Goal: Check status: Check status

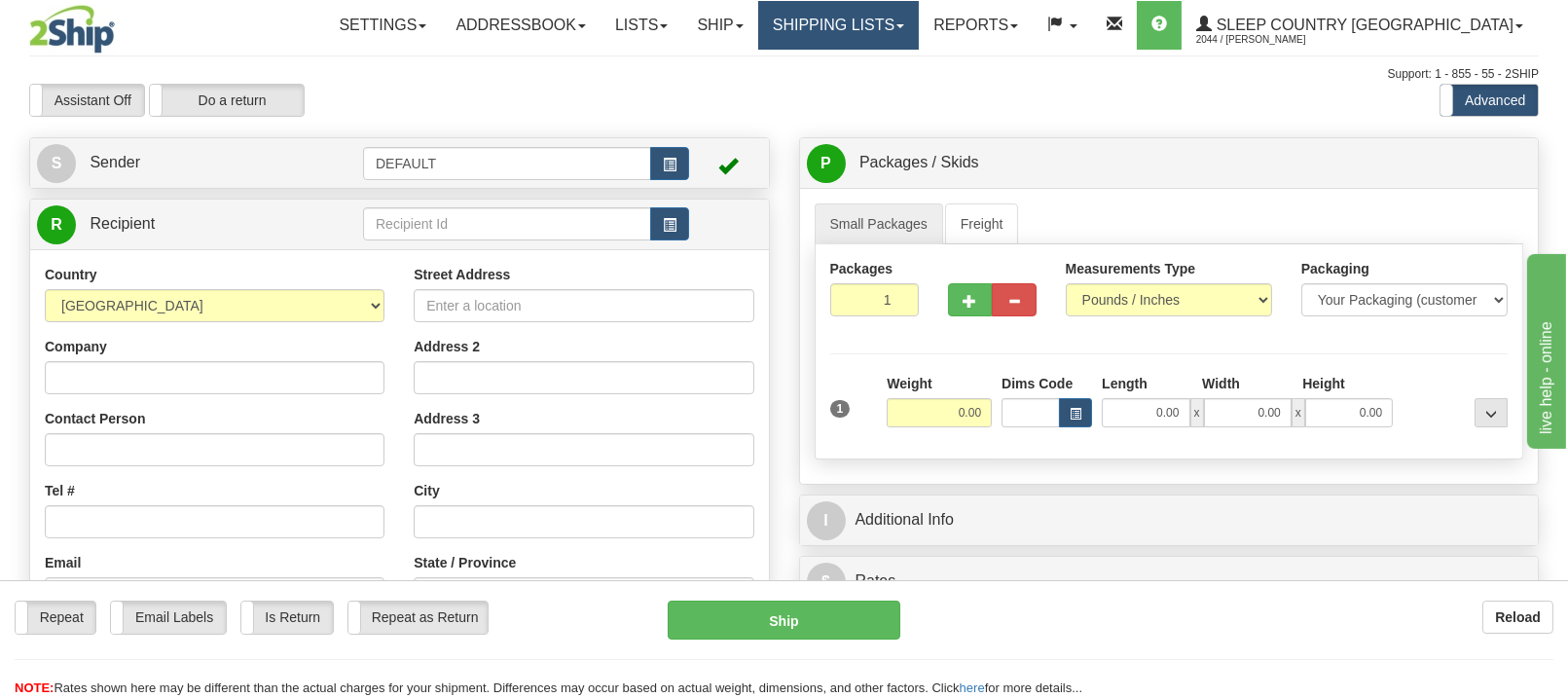
click at [919, 30] on link "Shipping lists" at bounding box center [838, 25] width 160 height 49
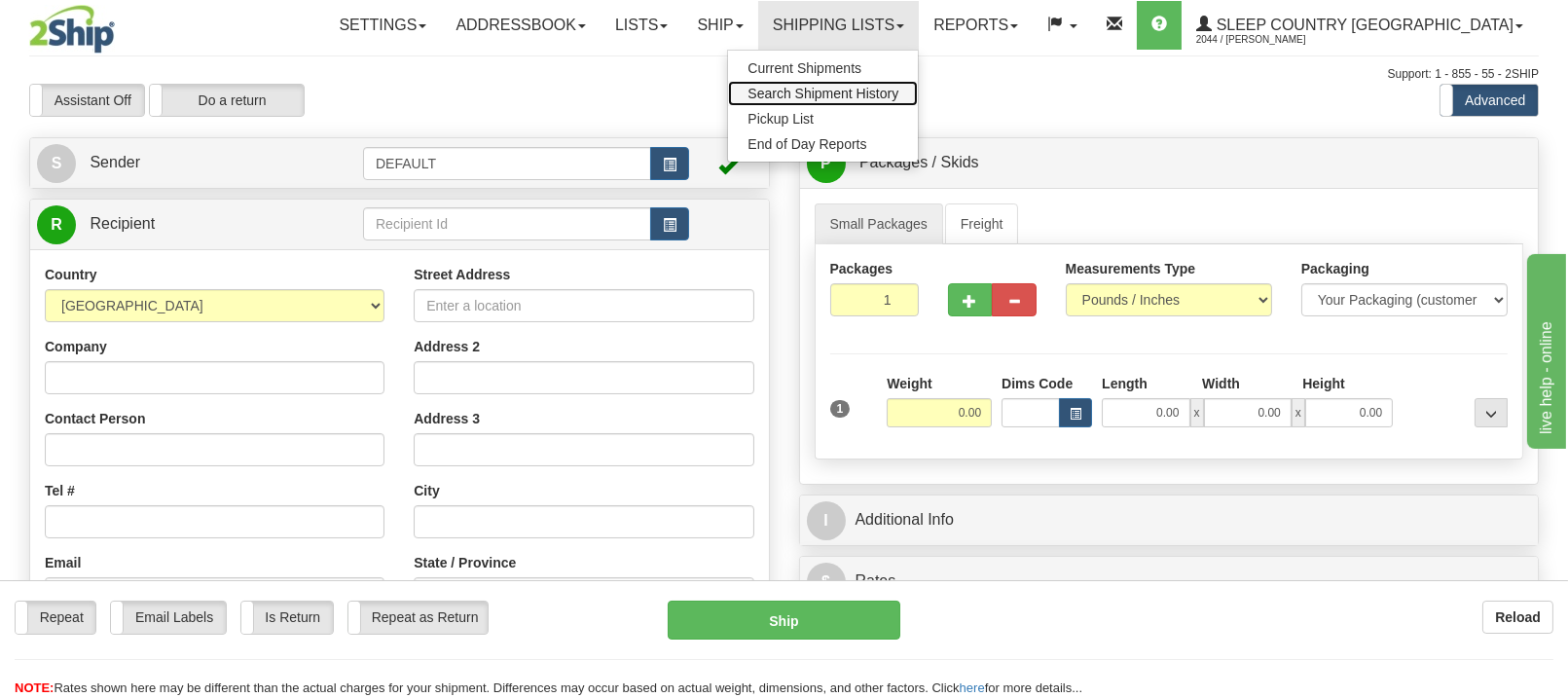
click at [898, 97] on span "Search Shipment History" at bounding box center [823, 93] width 151 height 16
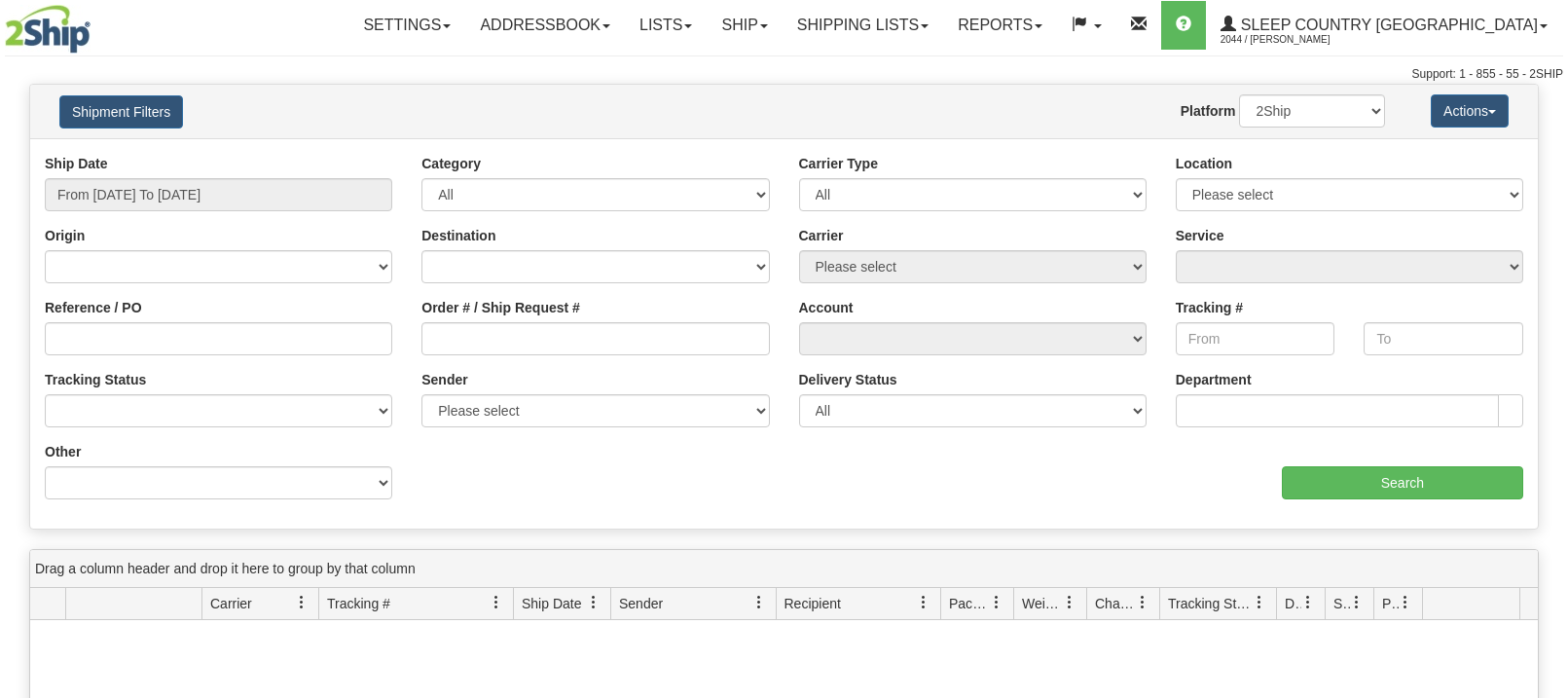
click at [463, 338] on input "Order # / Ship Request #" at bounding box center [595, 338] width 347 height 33
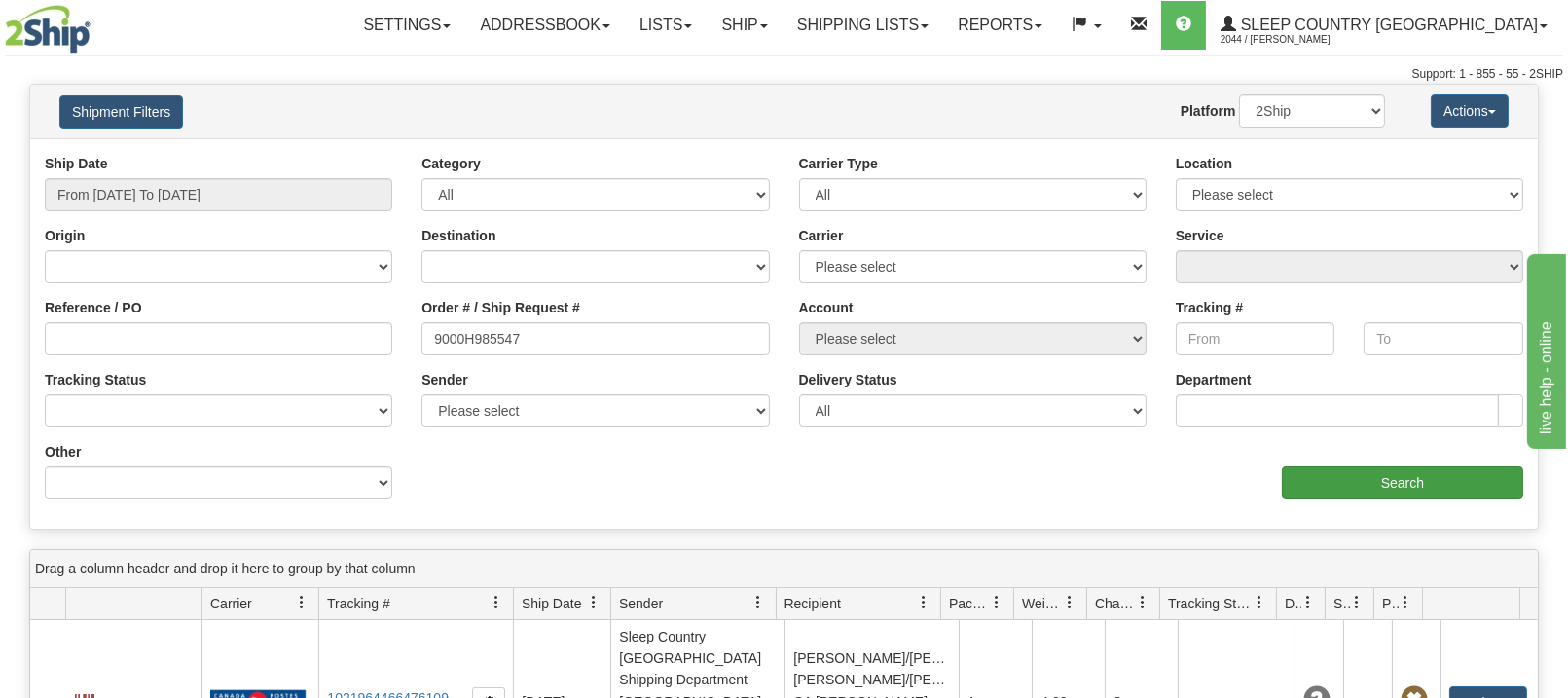
type input "9000H985547"
click at [1308, 476] on input "Search" at bounding box center [1403, 482] width 242 height 33
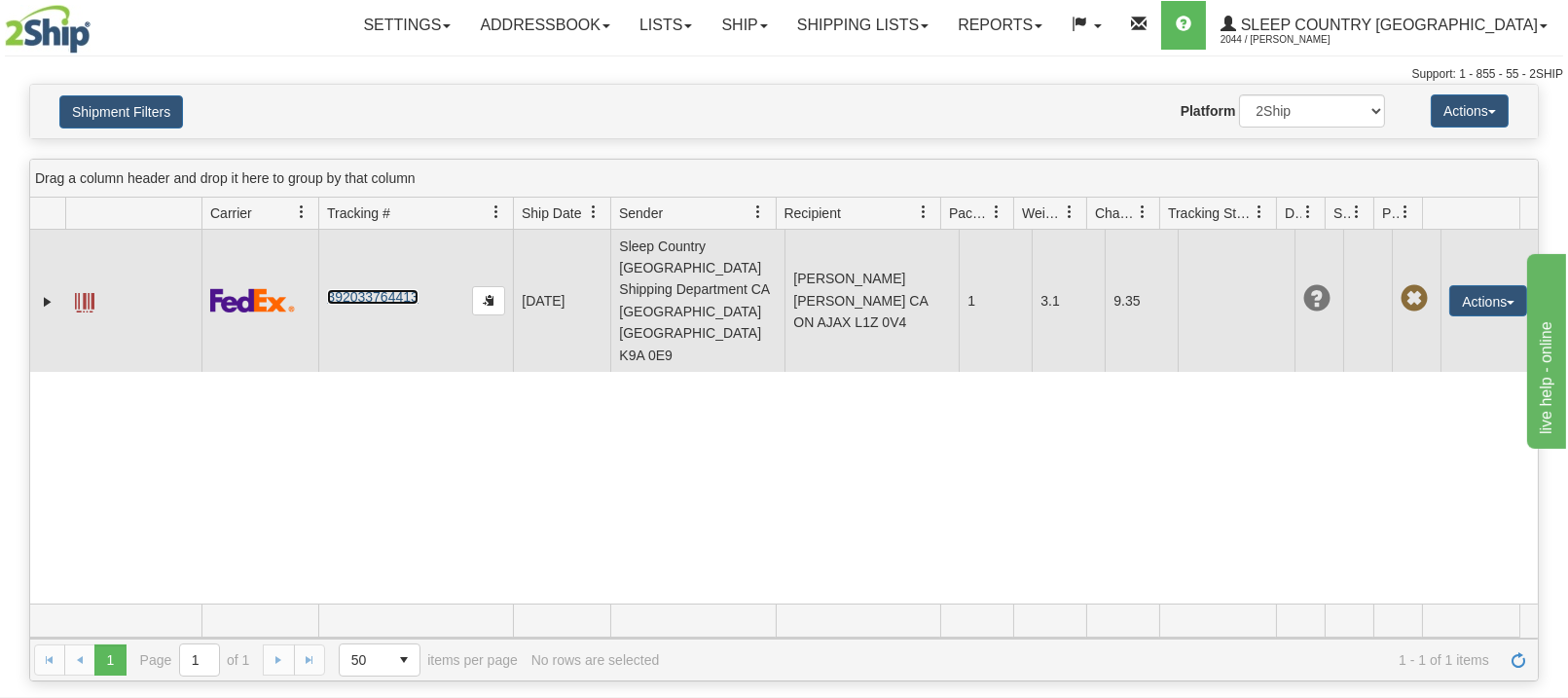
click at [375, 289] on link "392033764413" at bounding box center [372, 297] width 91 height 16
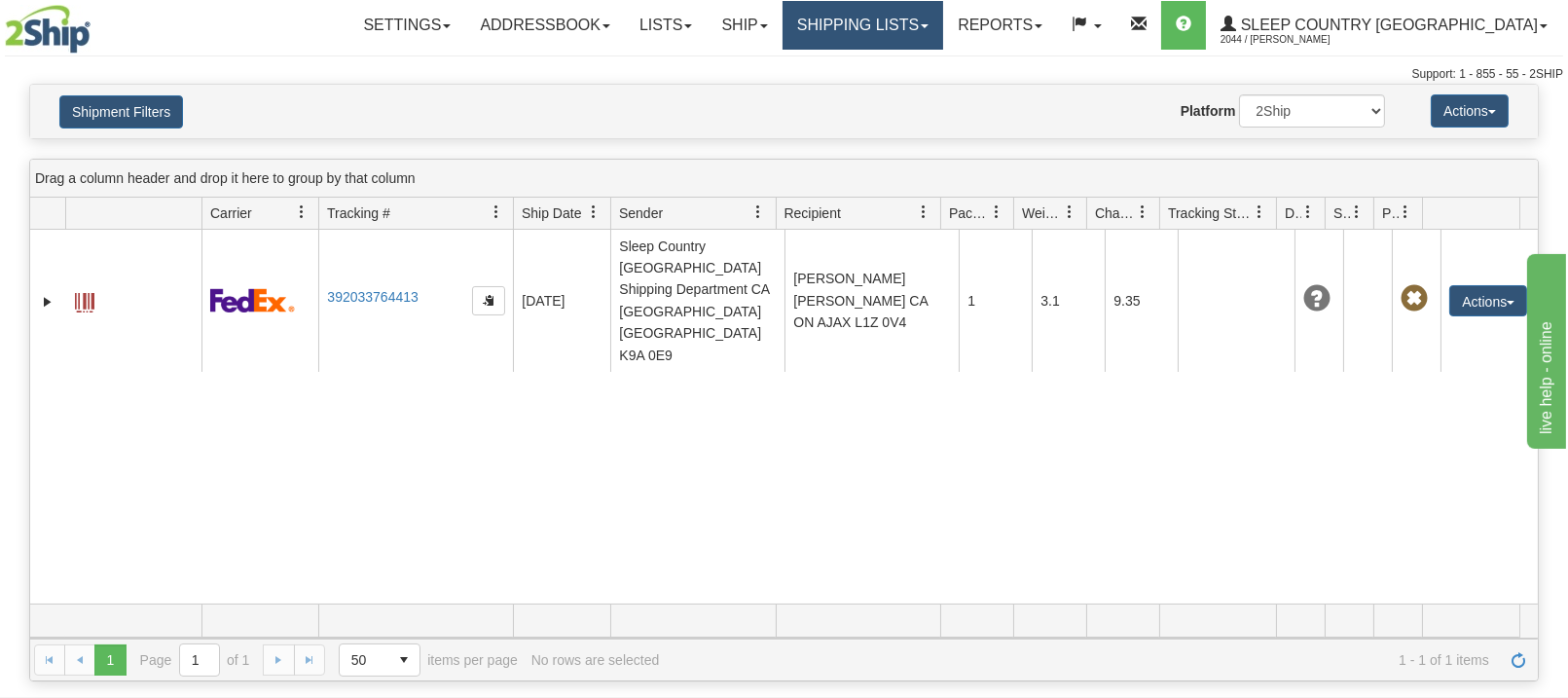
click at [932, 24] on link "Shipping lists" at bounding box center [863, 25] width 160 height 49
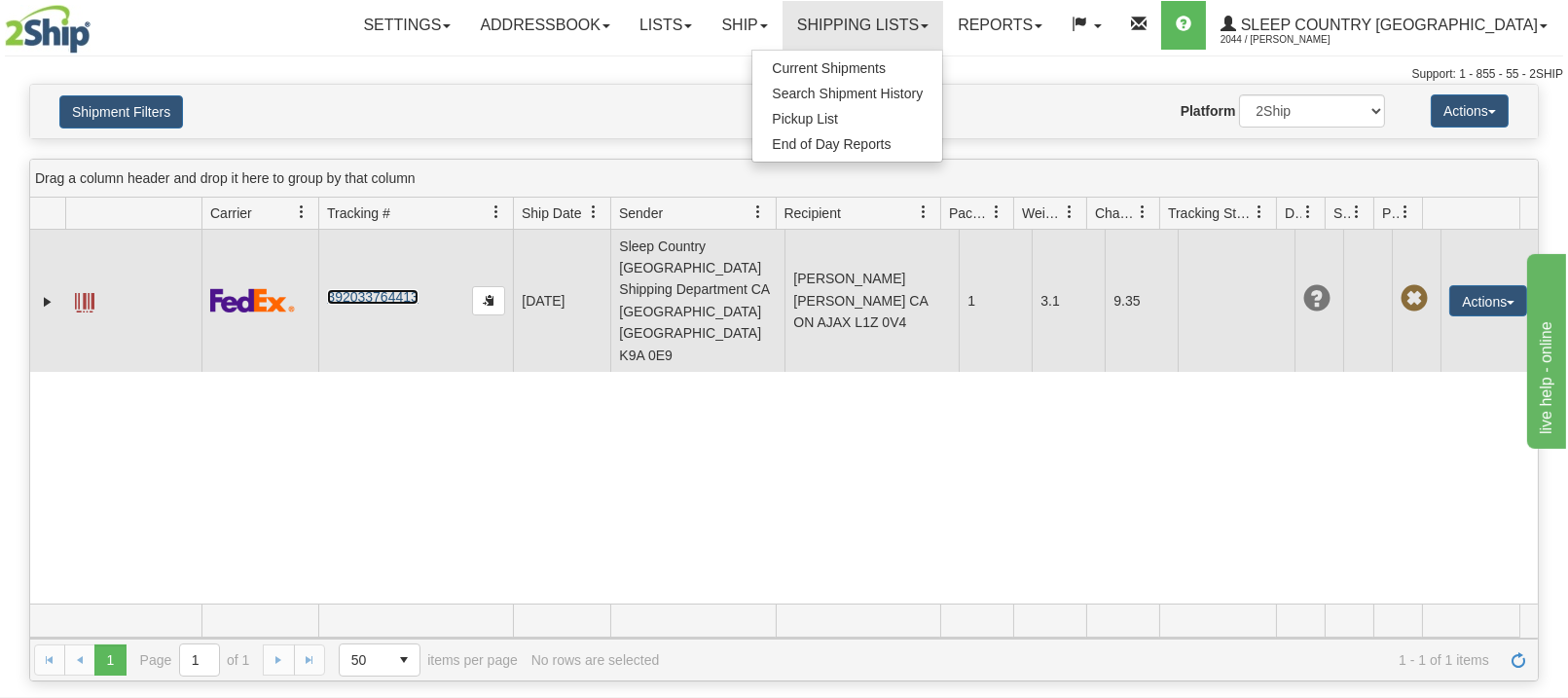
click at [378, 289] on link "392033764413" at bounding box center [372, 297] width 91 height 16
